Goal: Information Seeking & Learning: Learn about a topic

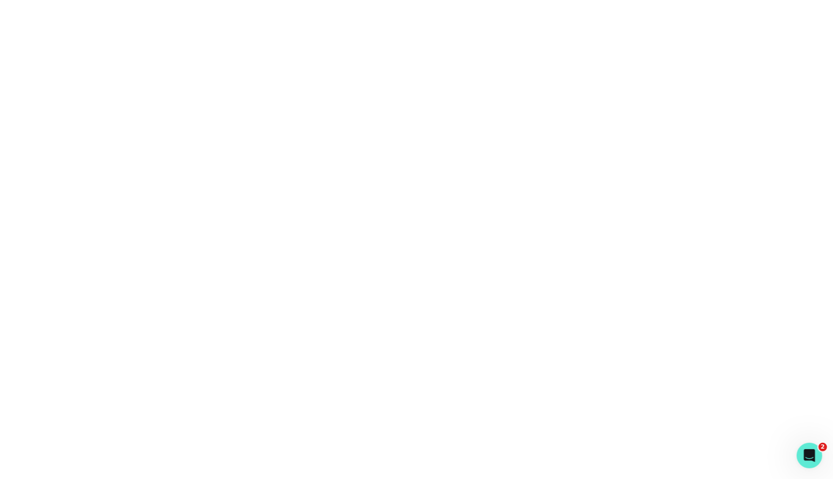
click at [321, 306] on div at bounding box center [416, 239] width 833 height 479
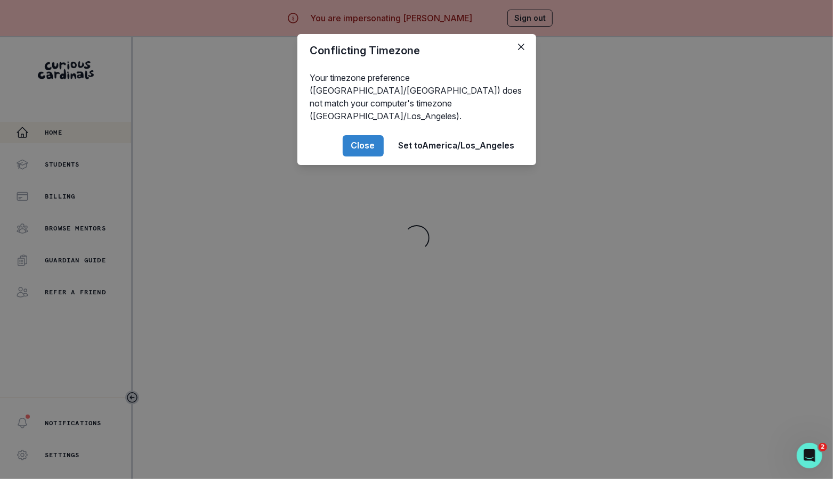
click at [605, 262] on div "Conflicting Timezone Your timezone preference ([GEOGRAPHIC_DATA]/[GEOGRAPHIC_DA…" at bounding box center [416, 239] width 833 height 479
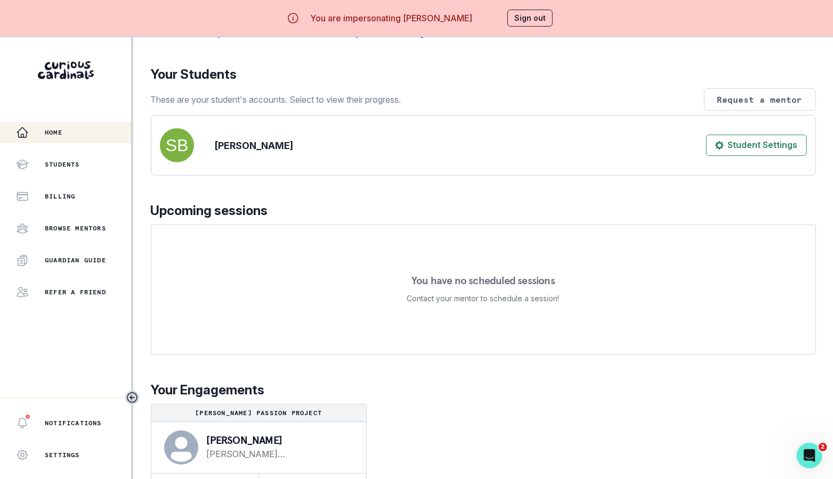
scroll to position [37, 0]
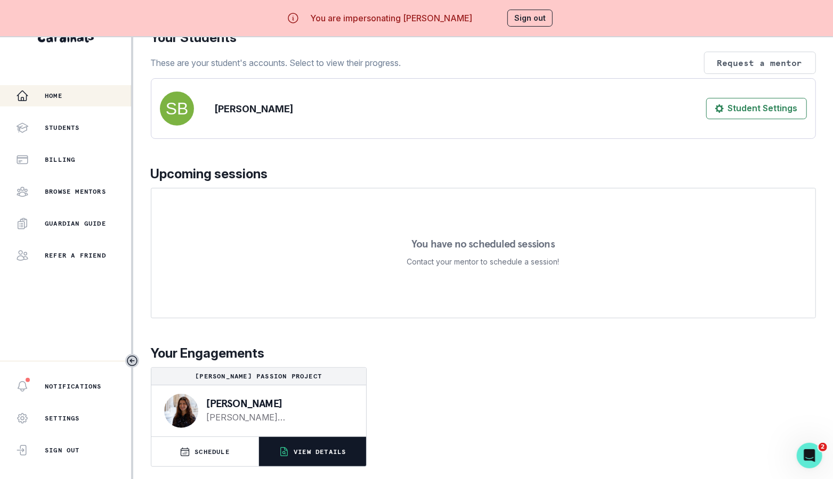
click at [302, 454] on p "VIEW DETAILS" at bounding box center [319, 452] width 52 height 9
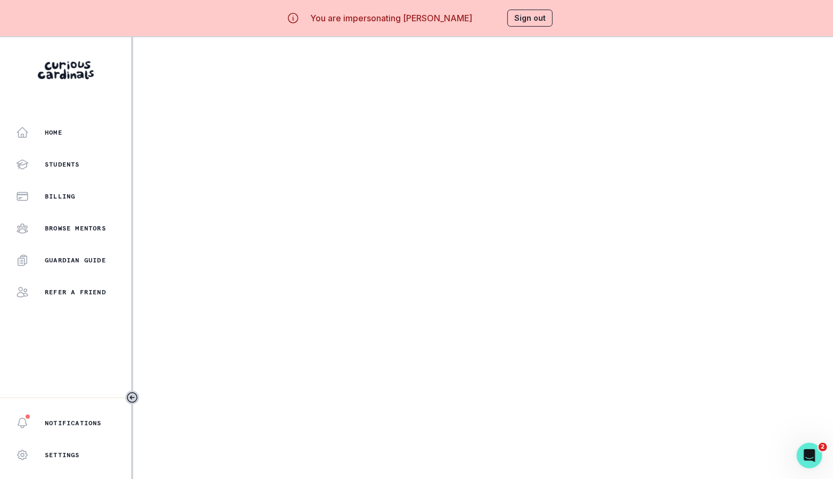
click at [302, 450] on main at bounding box center [482, 276] width 699 height 479
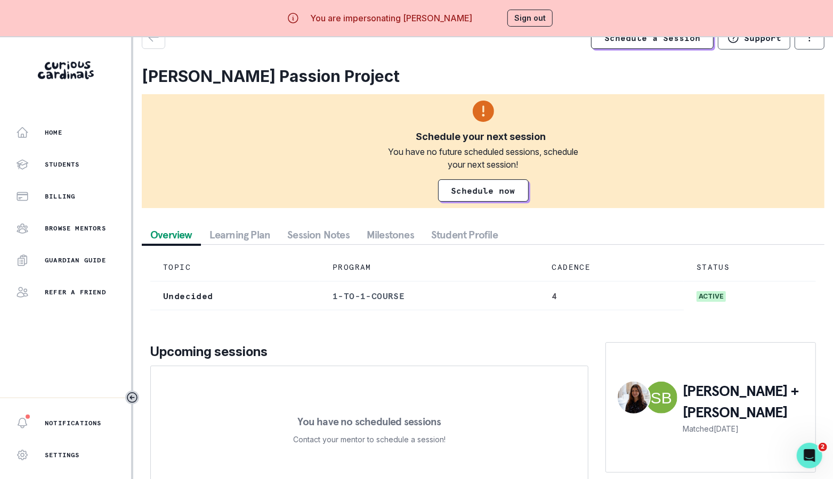
scroll to position [37, 0]
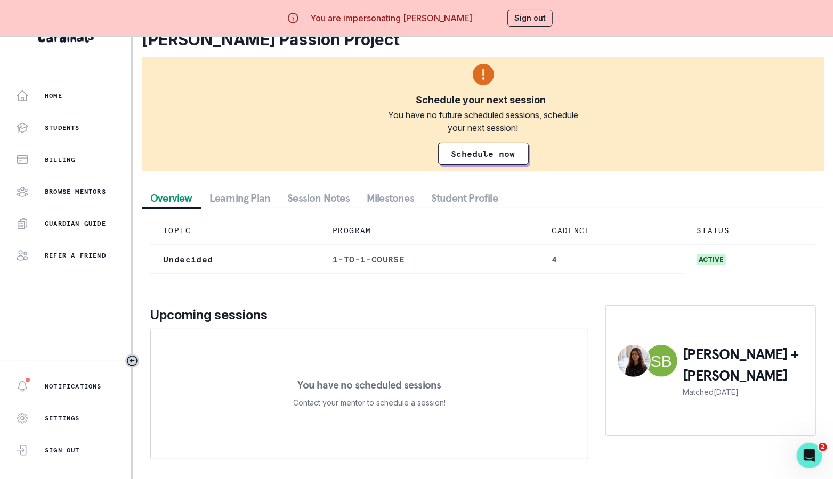
click at [322, 202] on div "Schedule a Session Support Request engagement pause Cancel subscription [PERSON…" at bounding box center [483, 228] width 682 height 479
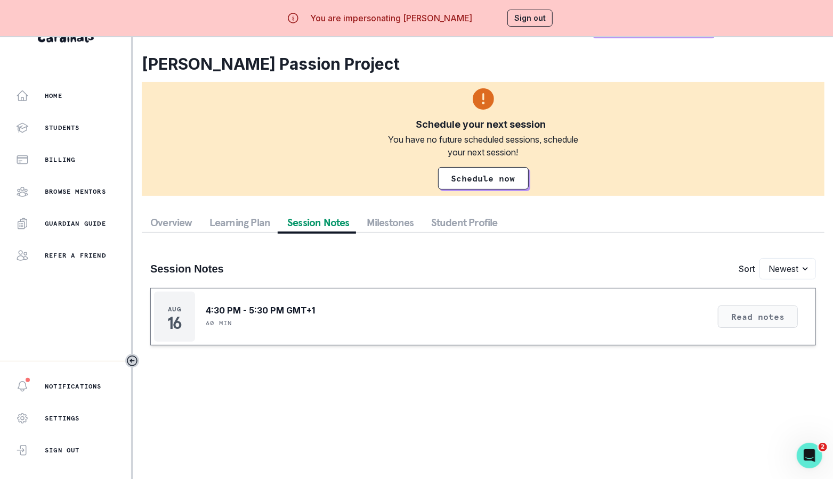
click at [732, 317] on button "Read notes" at bounding box center [757, 317] width 80 height 22
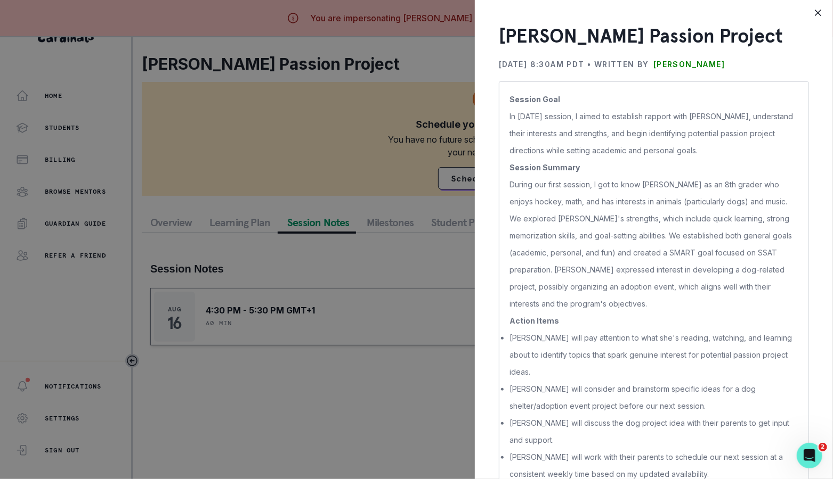
scroll to position [22, 0]
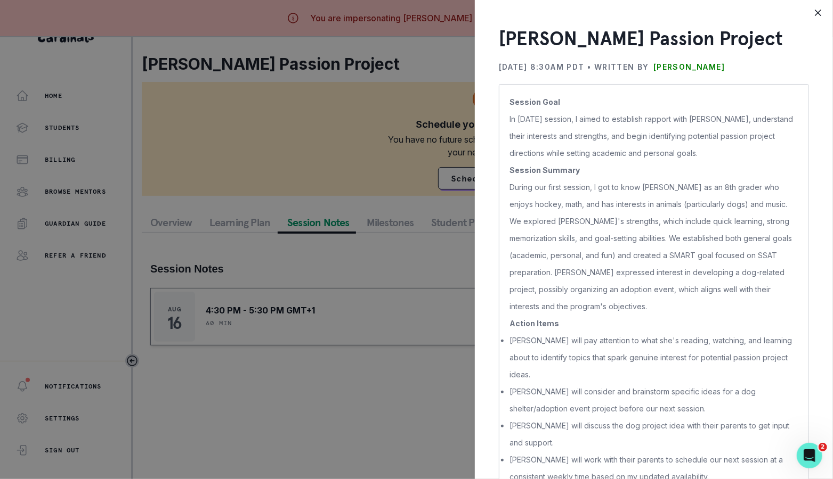
click at [405, 373] on div "[PERSON_NAME] Passion Project [DATE] 8:30AM PDT • Written by [PERSON_NAME] Sess…" at bounding box center [416, 239] width 833 height 479
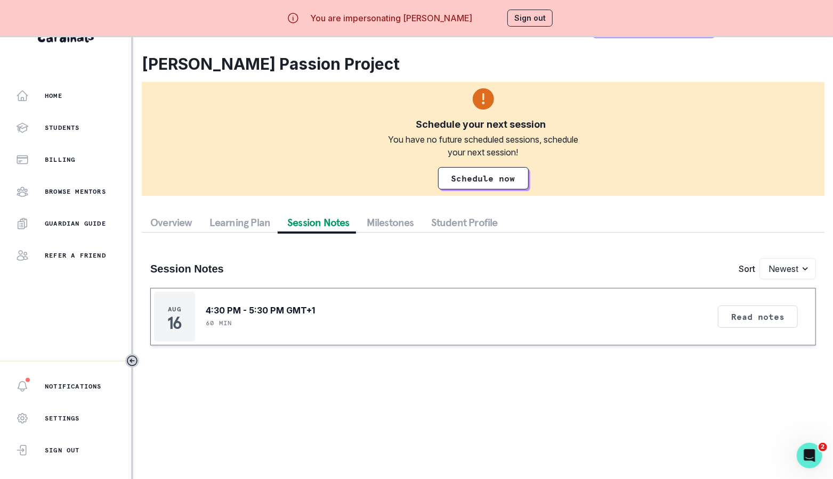
click at [453, 218] on button "Student Profile" at bounding box center [464, 222] width 84 height 19
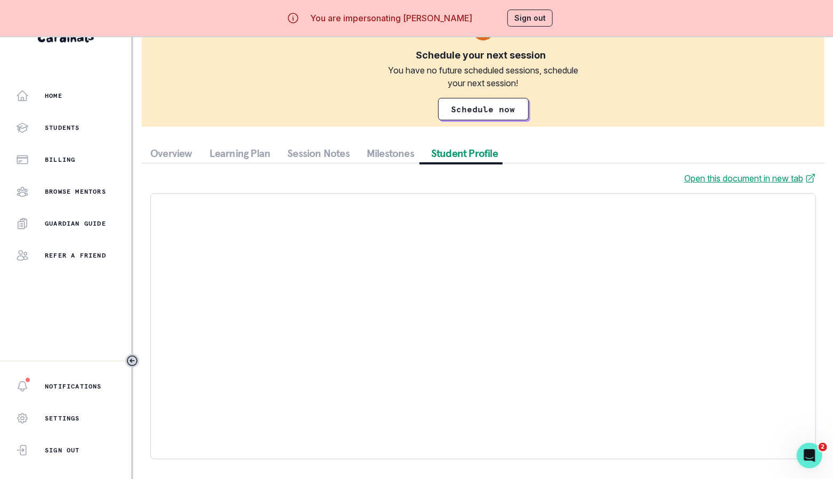
scroll to position [0, 0]
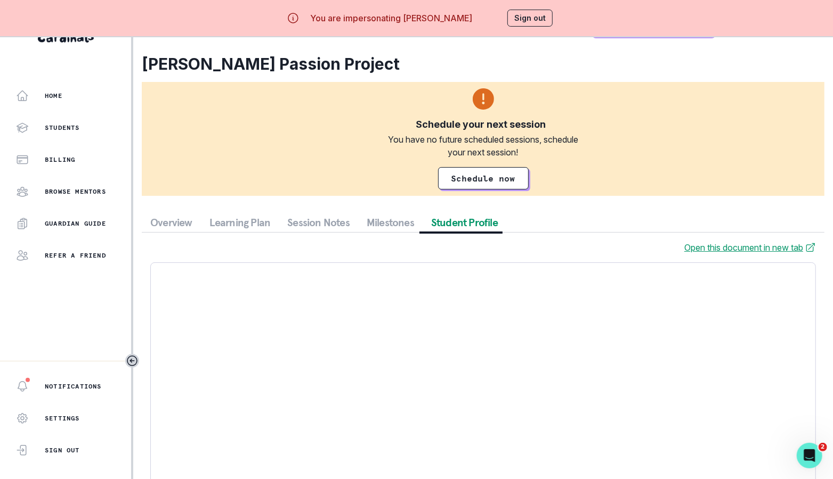
click at [226, 161] on div "Schedule a Session Support Request engagement pause Cancel subscription [PERSON…" at bounding box center [483, 275] width 682 height 524
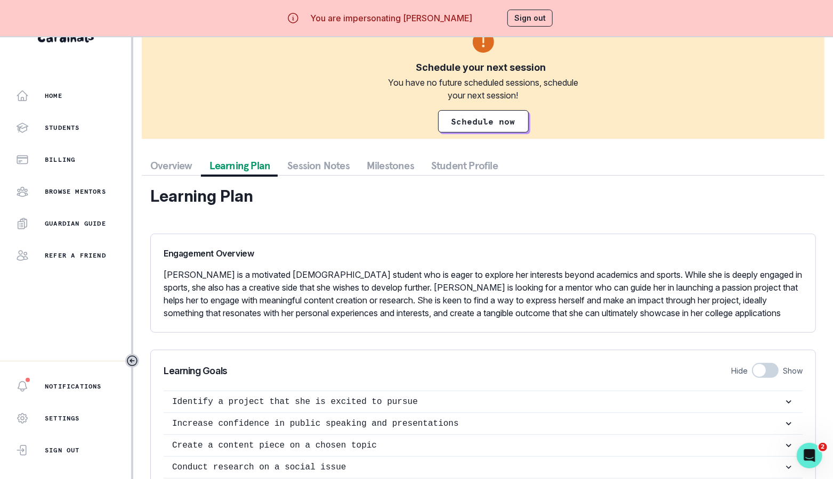
scroll to position [59, 0]
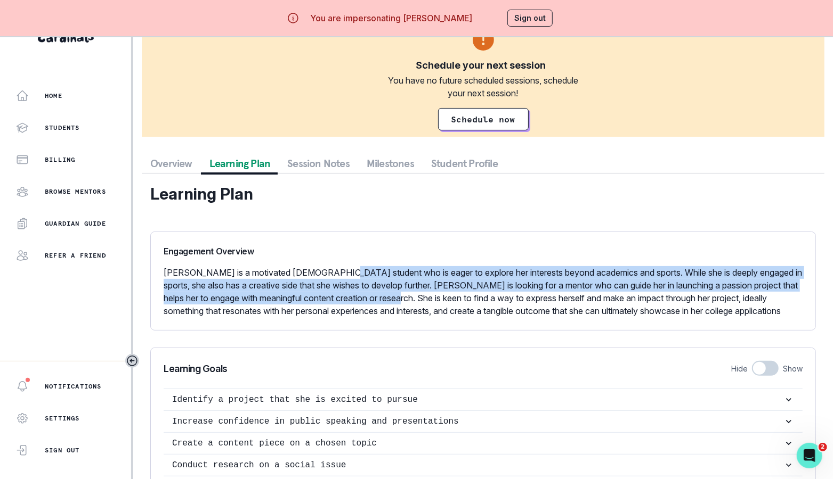
drag, startPoint x: 327, startPoint y: 273, endPoint x: 402, endPoint y: 296, distance: 78.5
click at [402, 296] on p "[PERSON_NAME] is a motivated [DEMOGRAPHIC_DATA] student who is eager to explore…" at bounding box center [483, 291] width 639 height 51
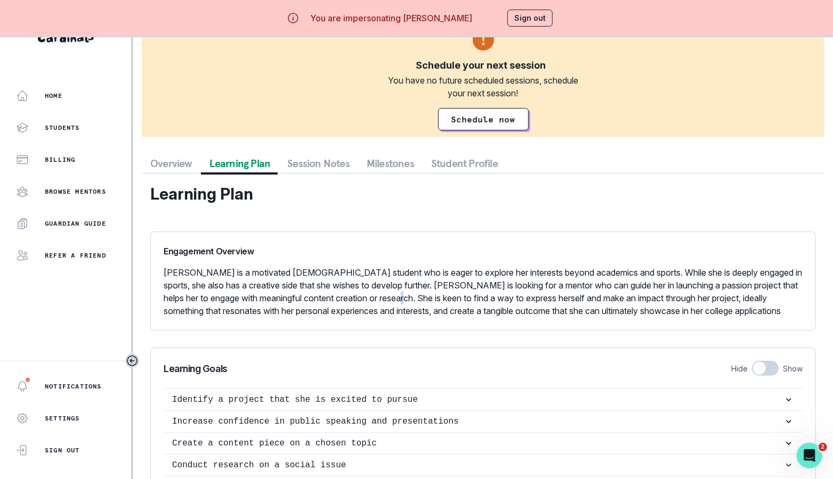
click at [402, 296] on p "[PERSON_NAME] is a motivated [DEMOGRAPHIC_DATA] student who is eager to explore…" at bounding box center [483, 291] width 639 height 51
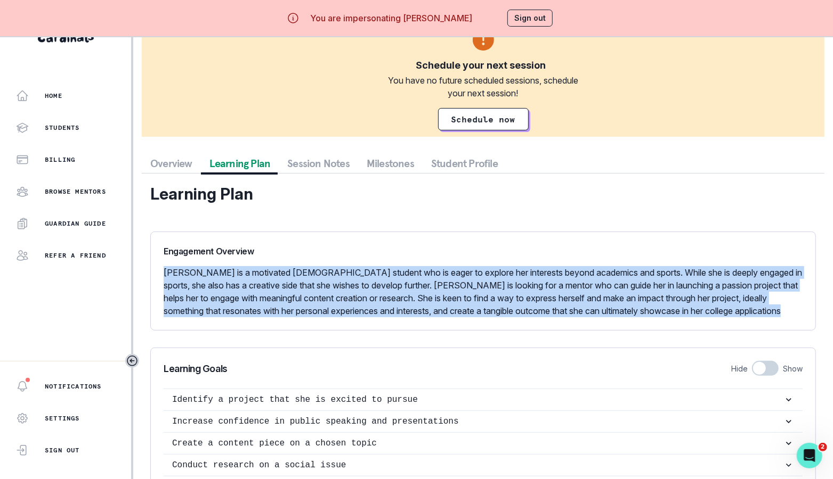
click at [402, 296] on p "[PERSON_NAME] is a motivated [DEMOGRAPHIC_DATA] student who is eager to explore…" at bounding box center [483, 291] width 639 height 51
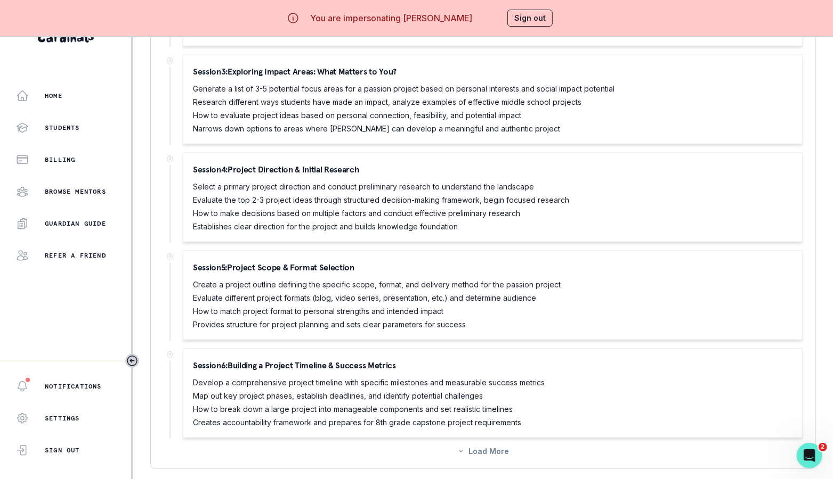
scroll to position [669, 0]
click at [508, 21] on button "Sign out" at bounding box center [529, 18] width 45 height 17
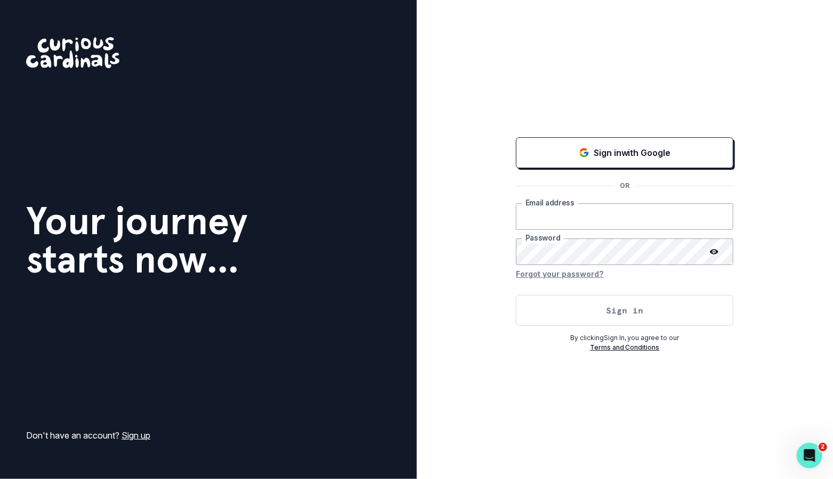
type input "[EMAIL_ADDRESS][DOMAIN_NAME]"
click at [570, 309] on button "Sign in" at bounding box center [624, 310] width 217 height 31
